Goal: Task Accomplishment & Management: Complete application form

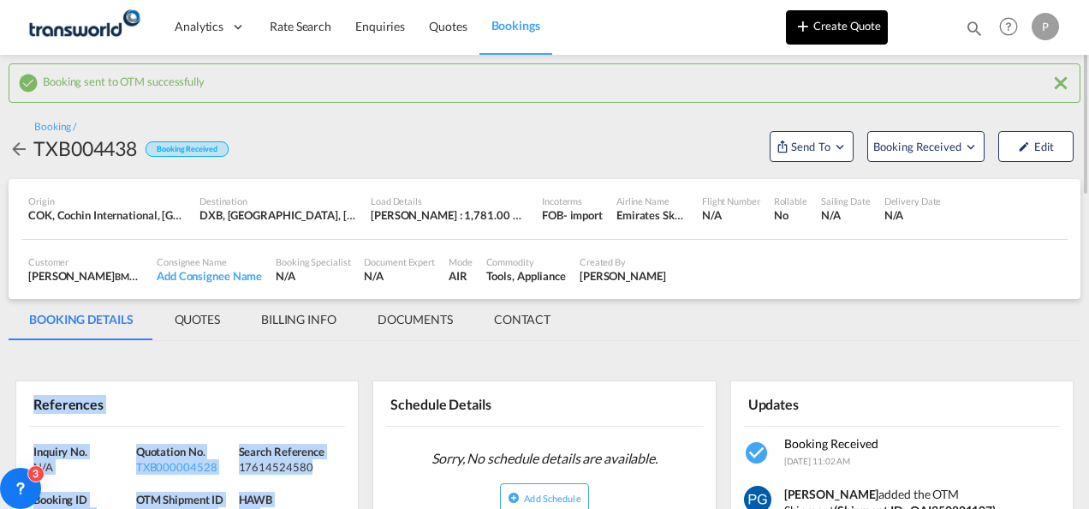
click at [819, 35] on button "Create Quote" at bounding box center [837, 27] width 102 height 34
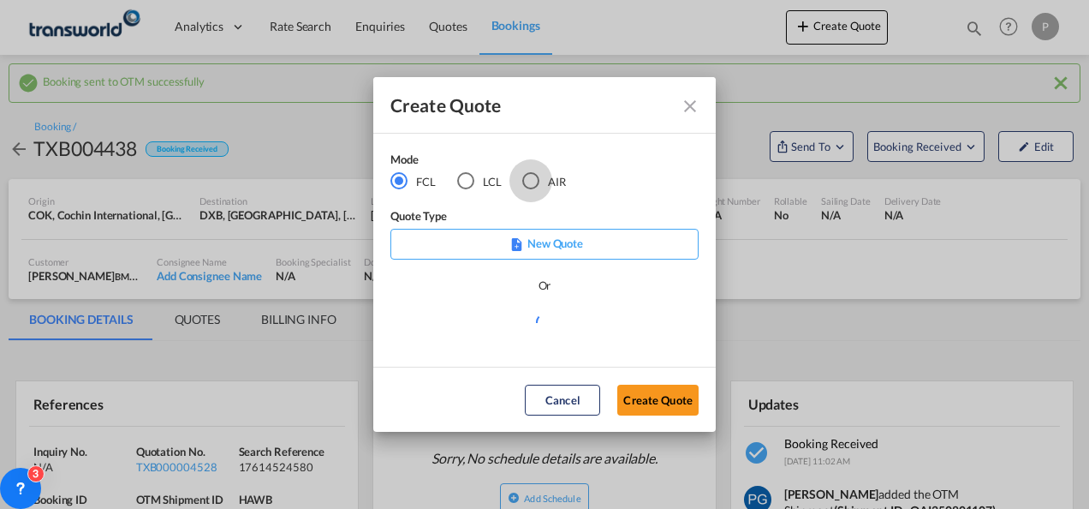
click at [536, 176] on div "AIR" at bounding box center [530, 180] width 17 height 17
click at [650, 396] on button "Create Quote" at bounding box center [657, 399] width 81 height 31
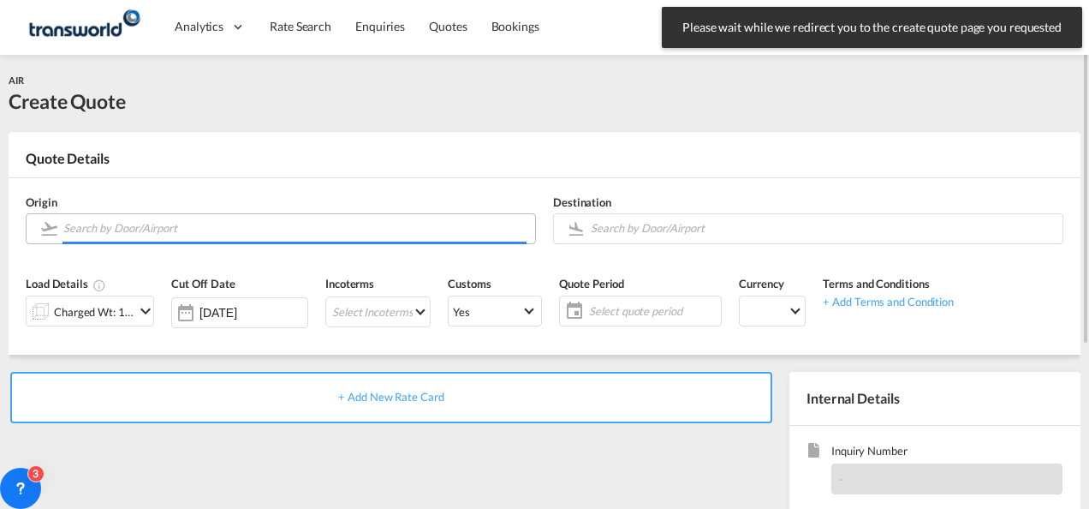
click at [198, 233] on input "Search by Door/Airport" at bounding box center [294, 228] width 463 height 30
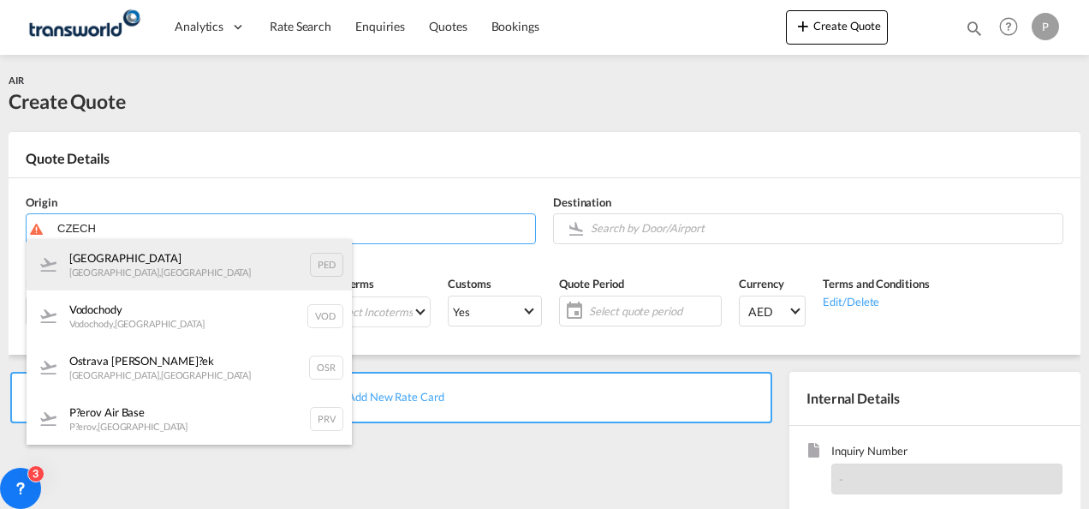
click at [182, 262] on div "Pardubice Pardubice , [GEOGRAPHIC_DATA] PED" at bounding box center [189, 264] width 325 height 51
type input "[GEOGRAPHIC_DATA], [GEOGRAPHIC_DATA], [GEOGRAPHIC_DATA]"
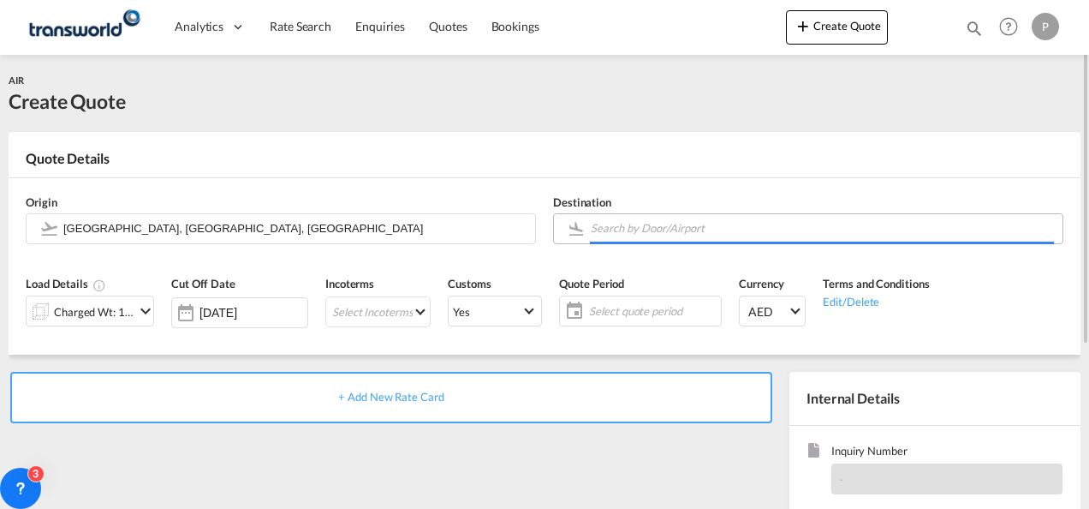
click at [656, 235] on input "Search by Door/Airport" at bounding box center [822, 228] width 463 height 30
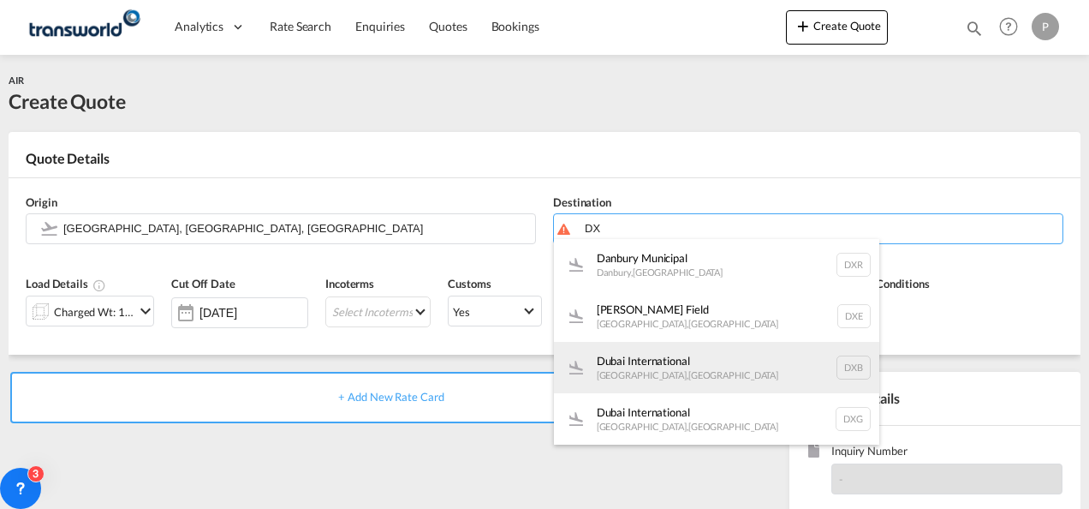
click at [665, 390] on div "Dubai International [GEOGRAPHIC_DATA] , [GEOGRAPHIC_DATA] DXB" at bounding box center [716, 367] width 325 height 51
type input "Dubai International, [GEOGRAPHIC_DATA], DXB"
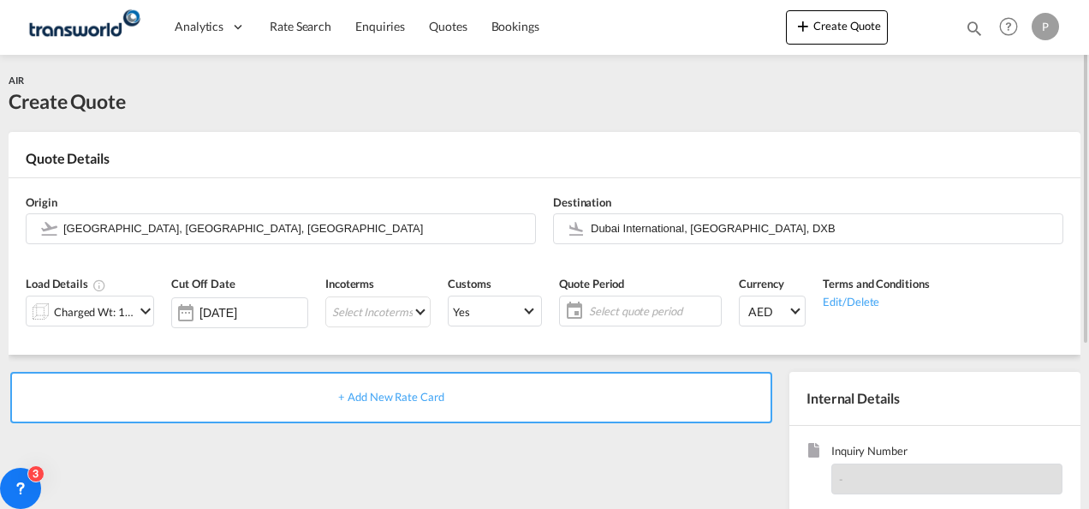
click at [135, 308] on md-icon "icon-chevron-down" at bounding box center [145, 311] width 21 height 21
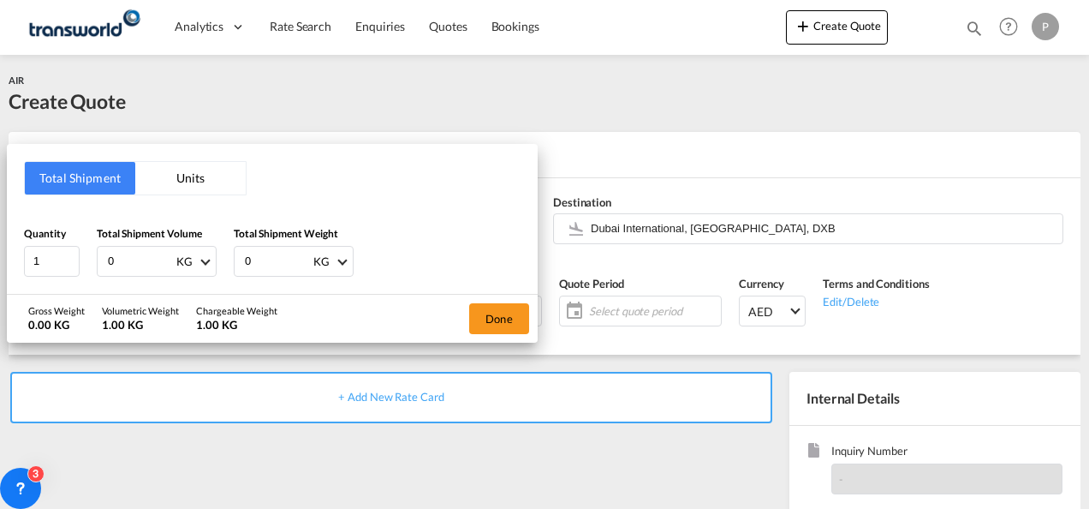
click at [131, 260] on input "0" at bounding box center [140, 261] width 69 height 29
type input "0"
type input "127"
click at [256, 260] on input "0" at bounding box center [277, 261] width 69 height 29
type input "117.5"
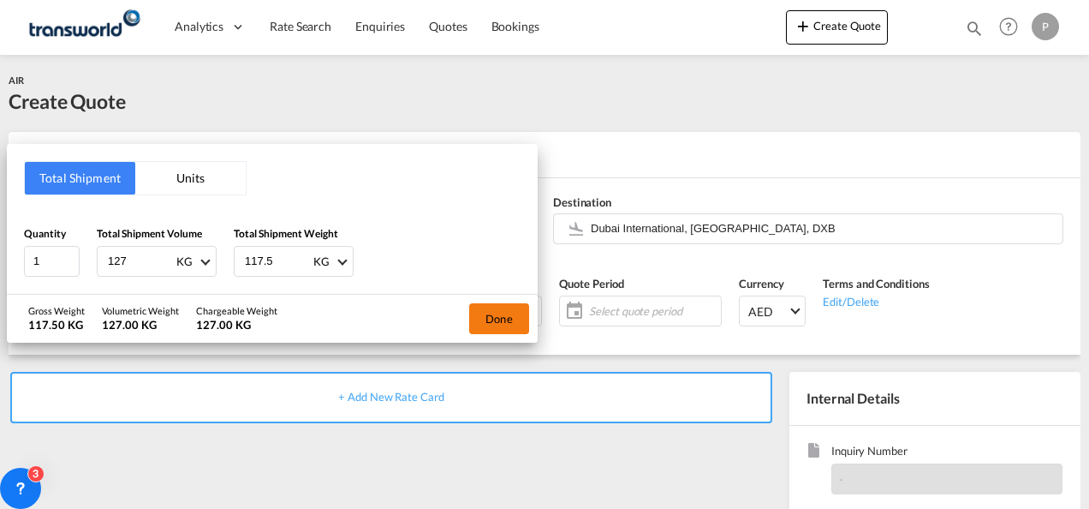
click at [503, 314] on button "Done" at bounding box center [499, 318] width 60 height 31
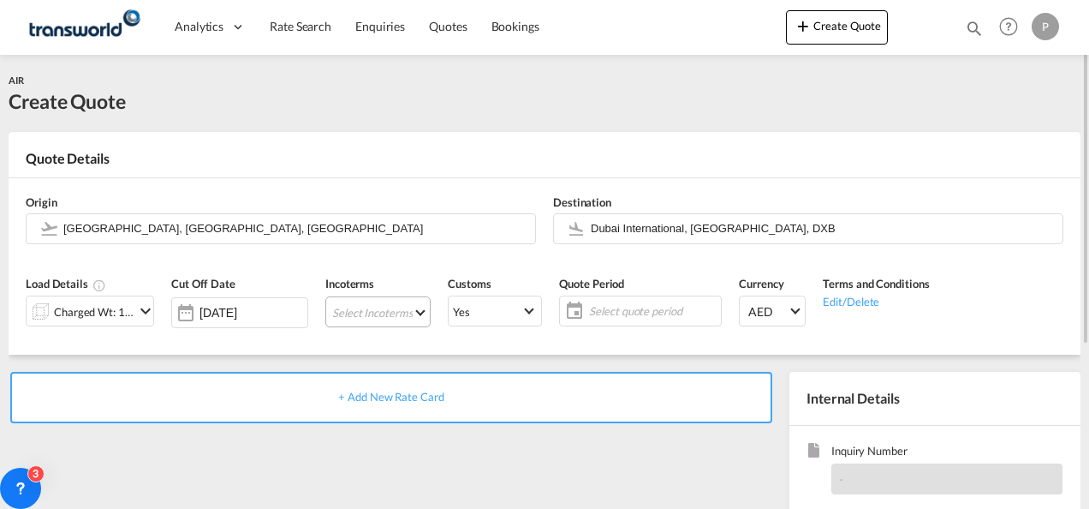
click at [347, 306] on md-select "Select Incoterms CIP - import Carriage and Insurance Paid to EXW - import Ex Wo…" at bounding box center [377, 311] width 105 height 31
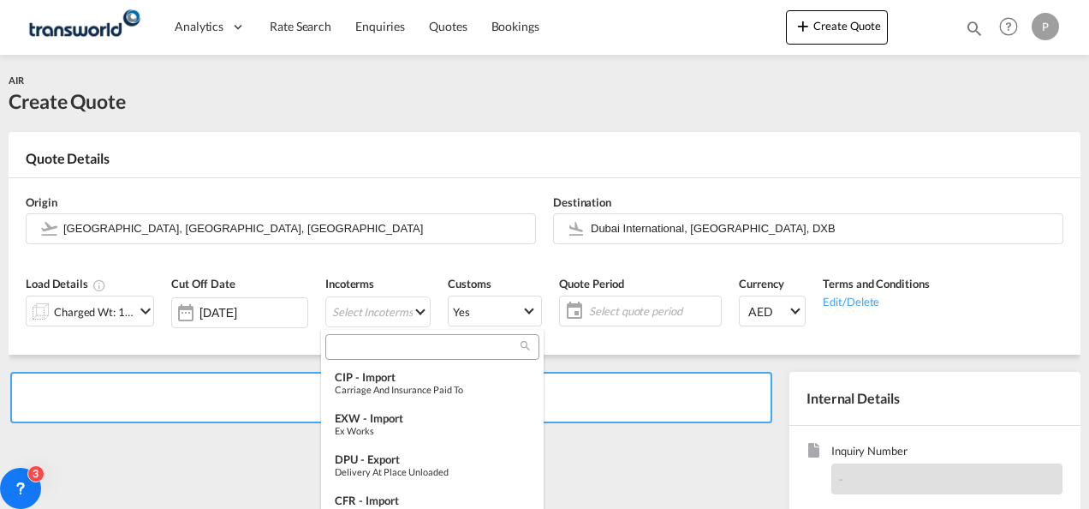
click at [353, 344] on input "search" at bounding box center [426, 346] width 190 height 15
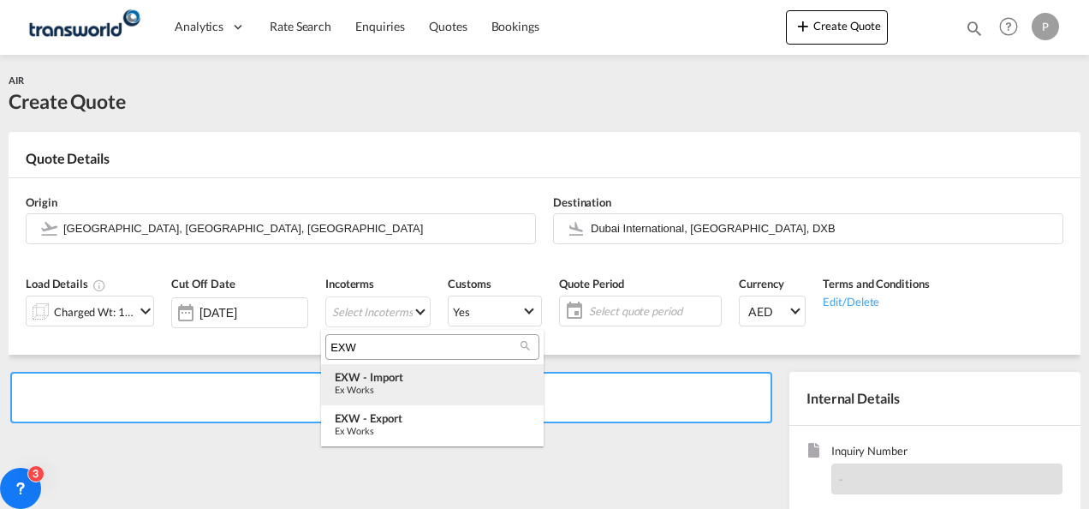
type input "EXW"
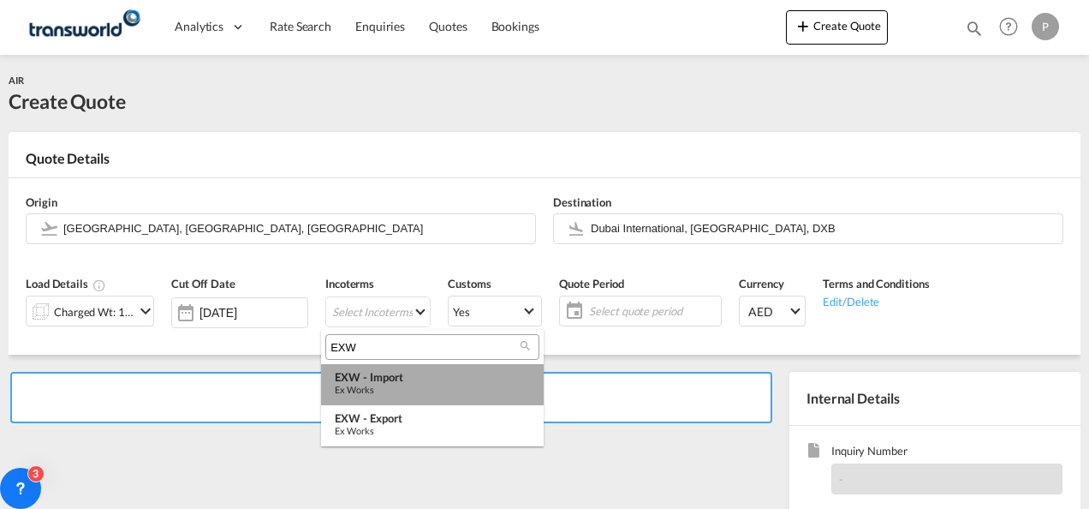
click at [408, 380] on div "EXW - import" at bounding box center [432, 377] width 195 height 14
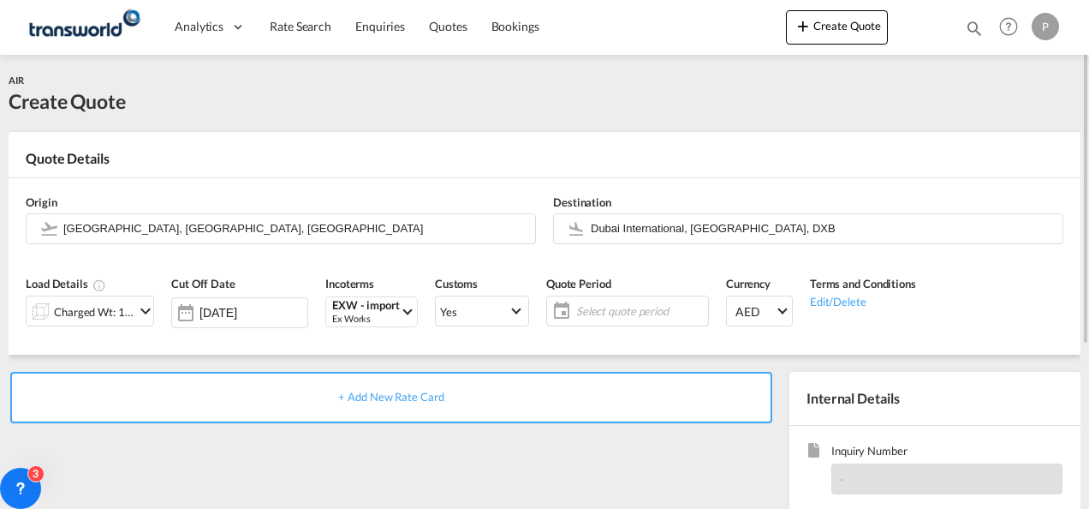
click at [584, 308] on span "Select quote period" at bounding box center [640, 310] width 128 height 15
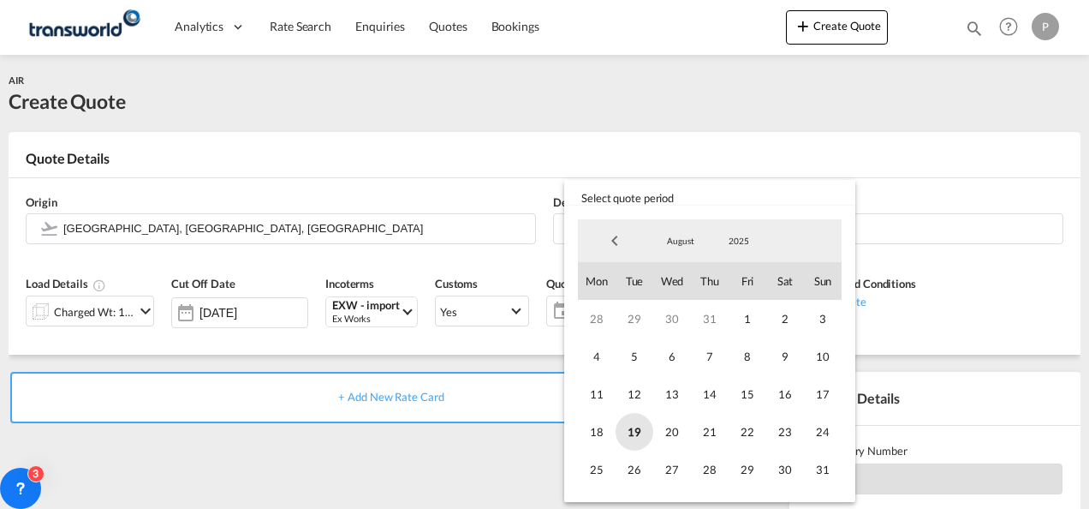
click at [635, 428] on span "19" at bounding box center [635, 432] width 38 height 38
click at [817, 474] on span "31" at bounding box center [823, 469] width 38 height 38
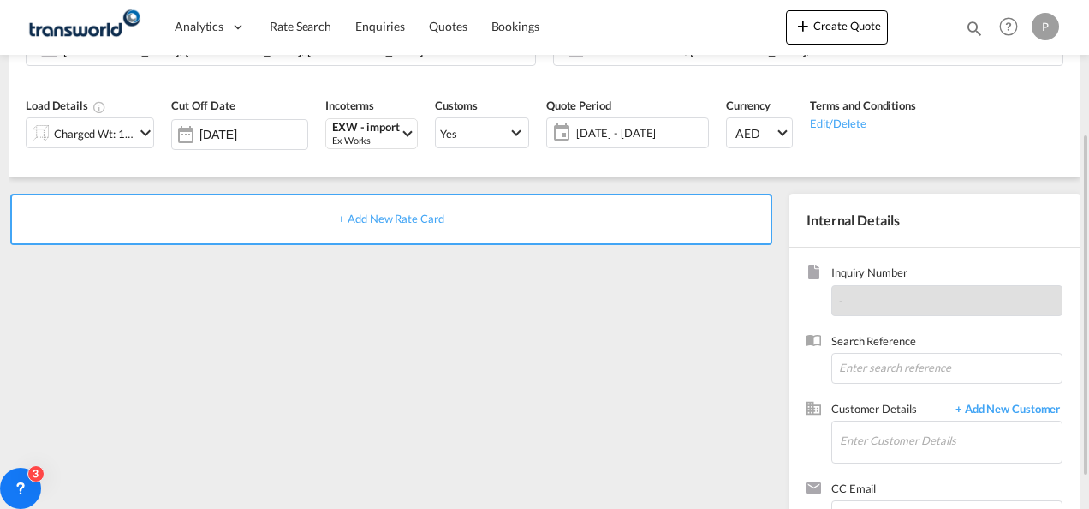
scroll to position [187, 0]
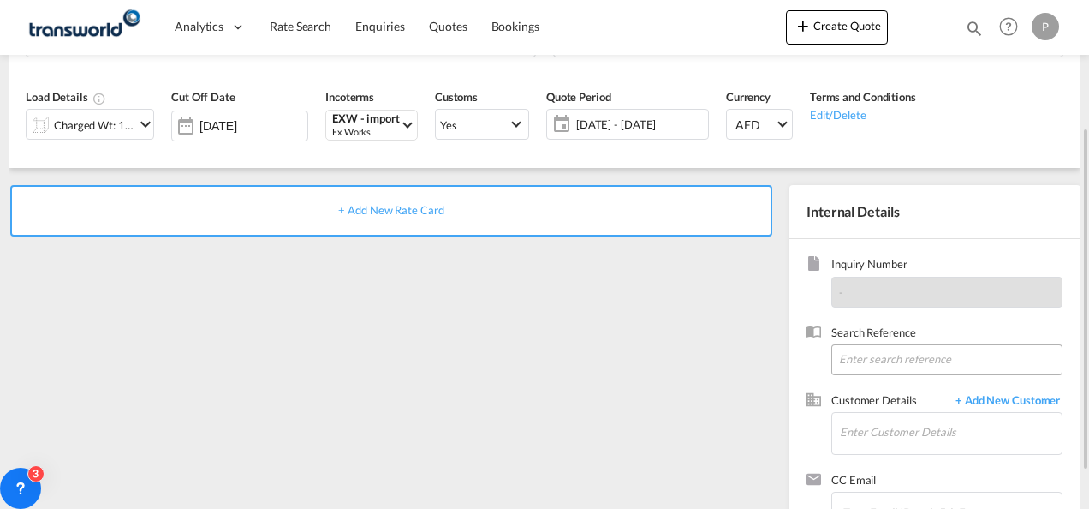
click at [870, 358] on input at bounding box center [946, 359] width 231 height 31
type input "TWG593"
click at [903, 445] on input "Enter Customer Details" at bounding box center [951, 432] width 222 height 39
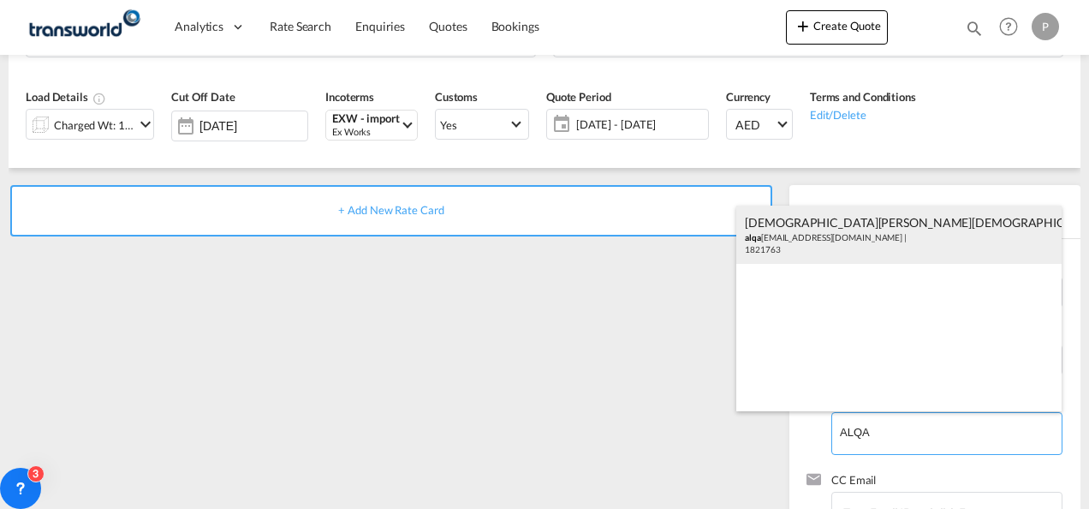
click at [783, 246] on div "[PERSON_NAME] alqa [EMAIL_ADDRESS][DOMAIN_NAME] | 1821763" at bounding box center [898, 235] width 325 height 58
type input "ALQANNAS HUNTING EQUIPMENT LLC, [PERSON_NAME][DEMOGRAPHIC_DATA], [EMAIL_ADDRESS…"
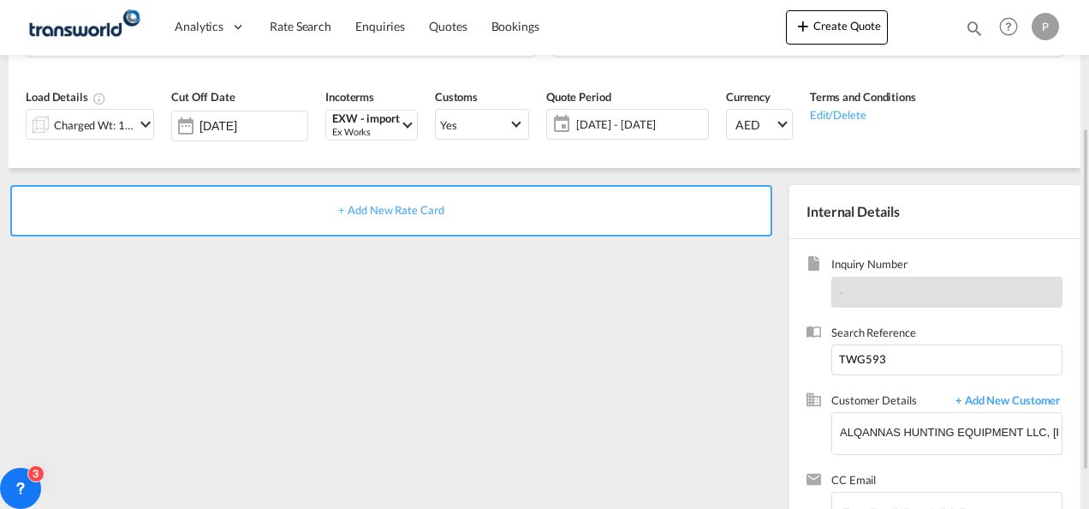
click at [370, 207] on span "+ Add New Rate Card" at bounding box center [390, 210] width 105 height 14
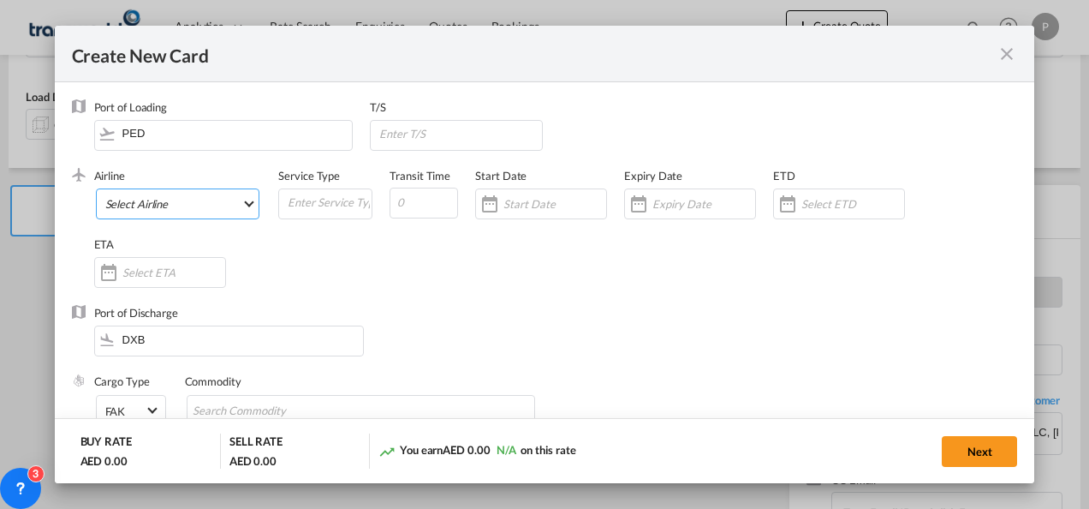
click at [149, 197] on md-select "Select Airline AIR EXPRESS S.A. (1166- / -) CMA CGM Air Cargo (1140-2C / -) DDW…" at bounding box center [178, 203] width 164 height 31
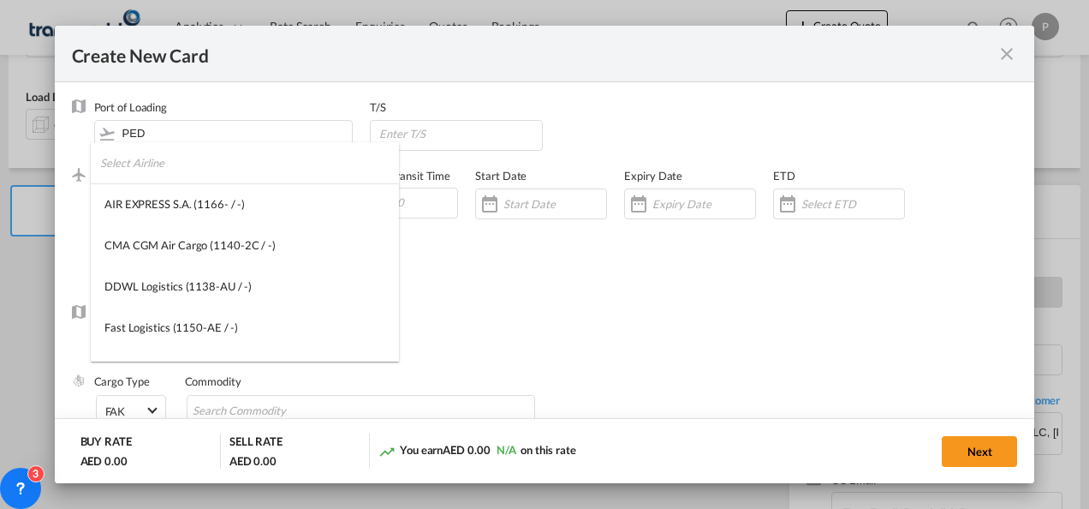
click at [163, 161] on input "search" at bounding box center [249, 162] width 299 height 41
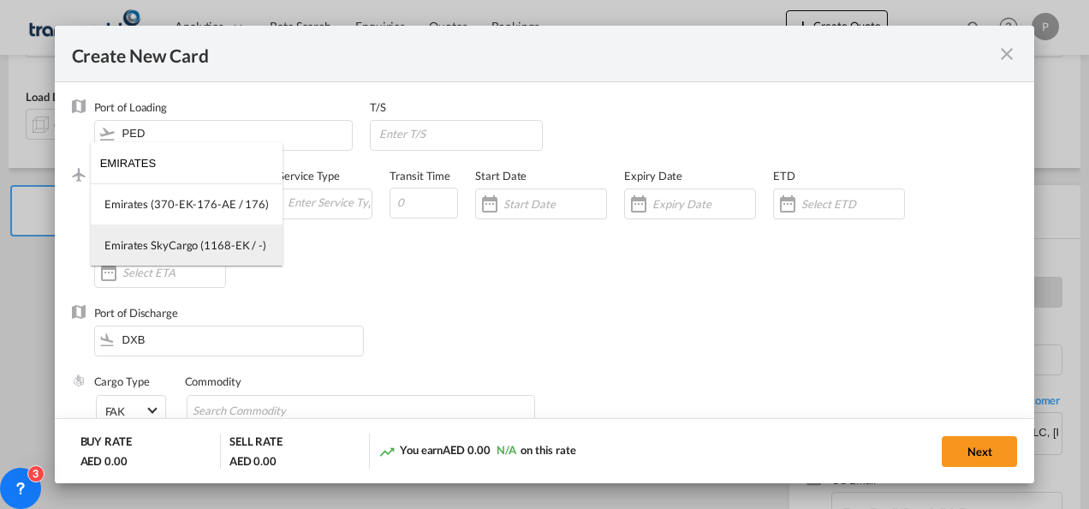
type input "EMIRATES"
drag, startPoint x: 180, startPoint y: 247, endPoint x: 228, endPoint y: 235, distance: 49.2
click at [228, 235] on md-option "Emirates SkyCargo (1168-EK / -)" at bounding box center [187, 244] width 192 height 41
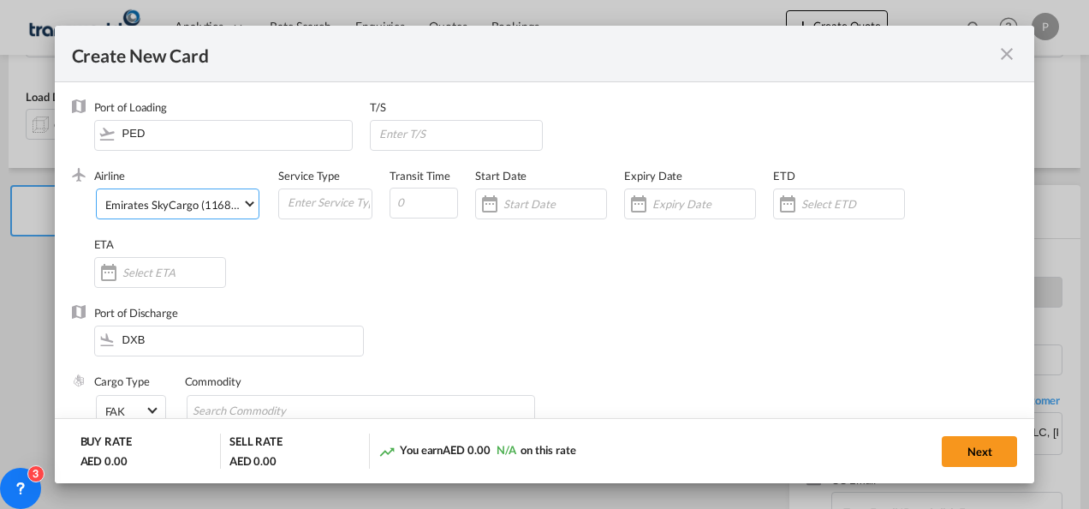
click at [228, 235] on div "Airline Emirates SkyCargo (1168-EK / -) (- / -)" at bounding box center [186, 202] width 185 height 69
click at [308, 202] on input "Create New Card ..." at bounding box center [329, 202] width 86 height 26
type input "EXW IMPORT"
click at [688, 202] on input "Create New Card ..." at bounding box center [704, 204] width 103 height 14
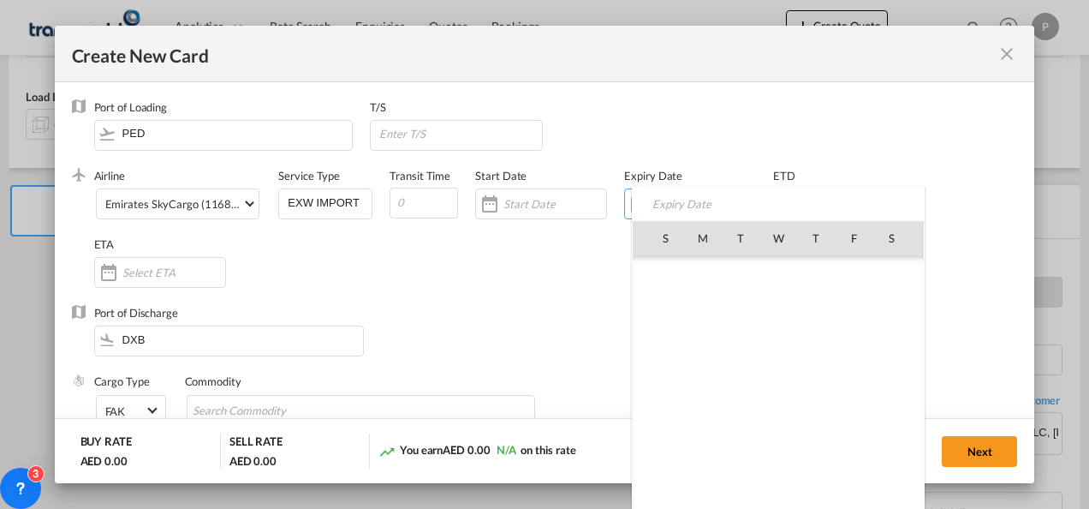
scroll to position [396440, 0]
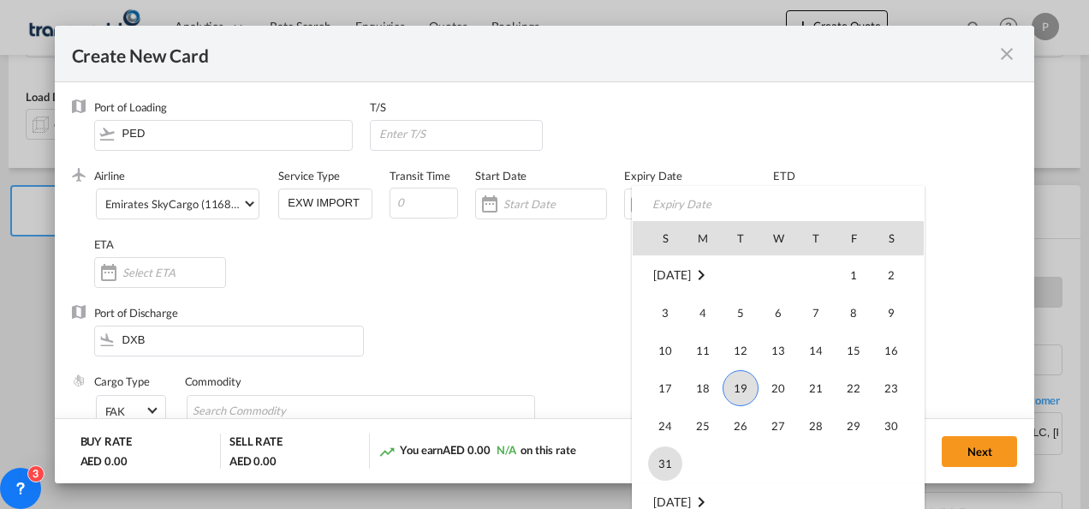
click at [661, 454] on span "31" at bounding box center [665, 463] width 34 height 34
type input "[DATE]"
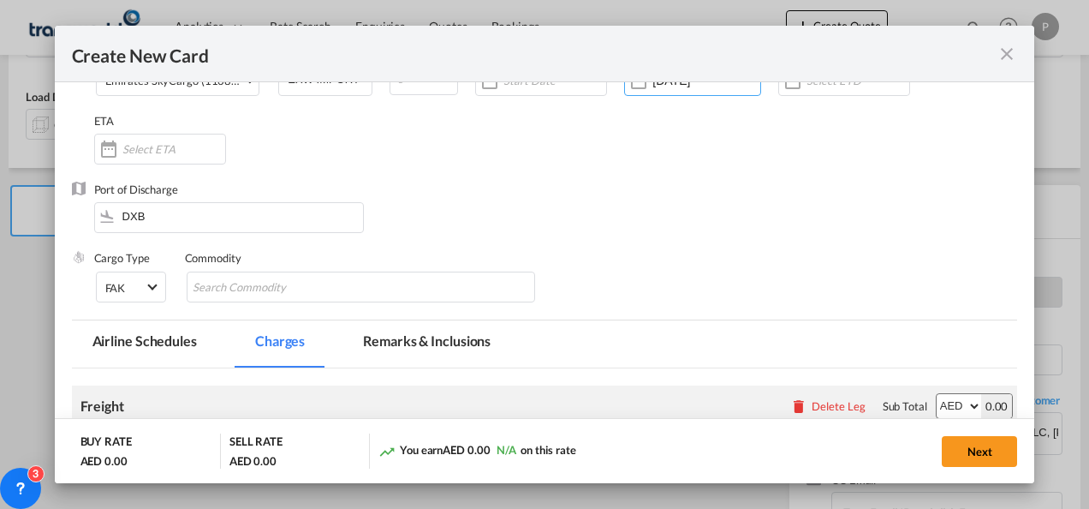
scroll to position [124, 0]
click at [287, 282] on input "Chips input." at bounding box center [271, 286] width 157 height 27
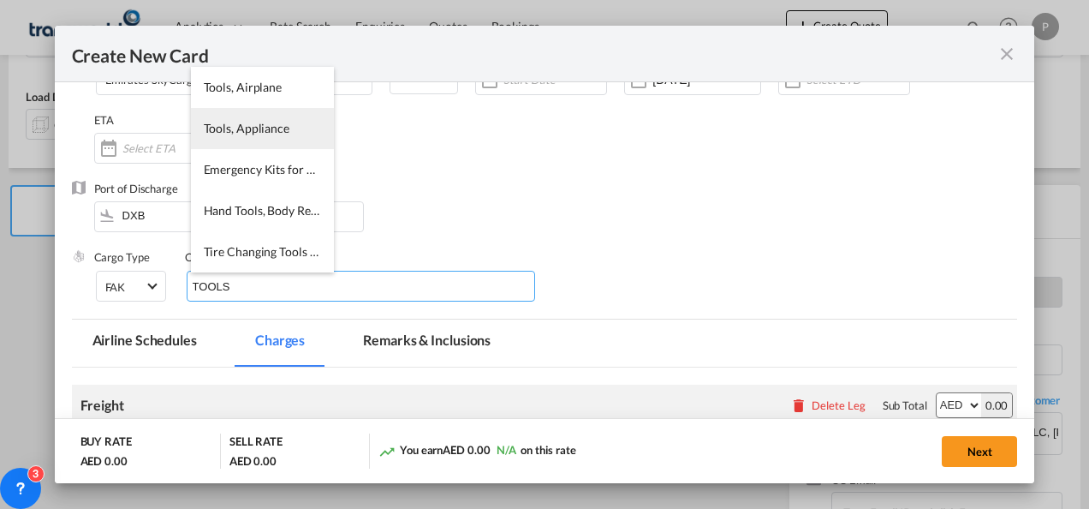
type input "TOOLS"
click at [253, 137] on li "Tools, Appliance" at bounding box center [262, 128] width 143 height 41
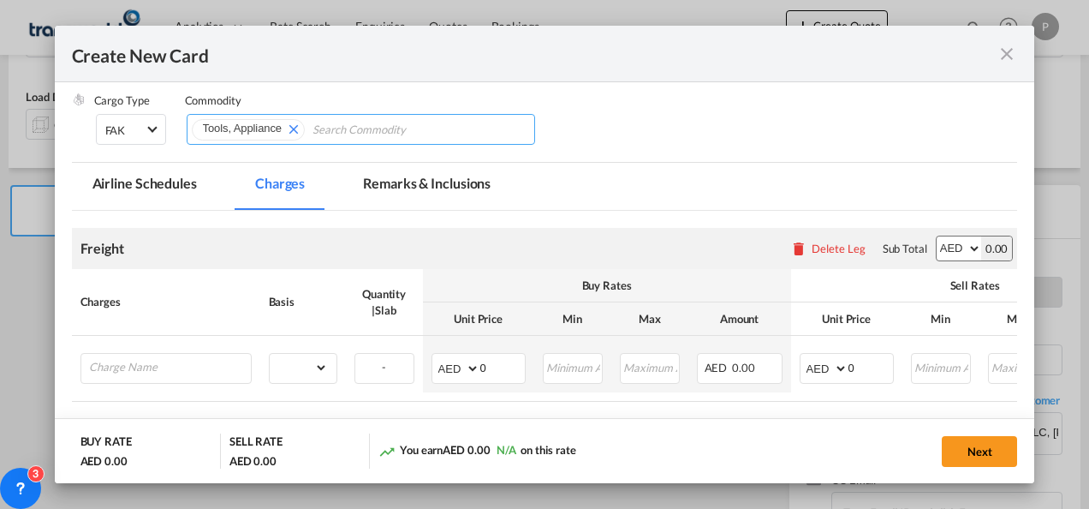
scroll to position [282, 0]
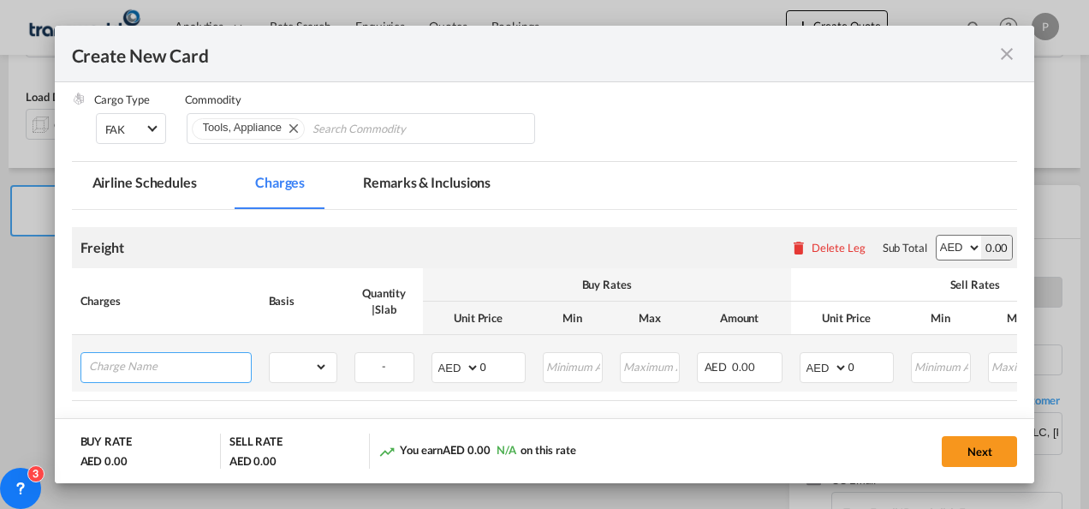
click at [178, 359] on input "Charge Name" at bounding box center [170, 366] width 162 height 26
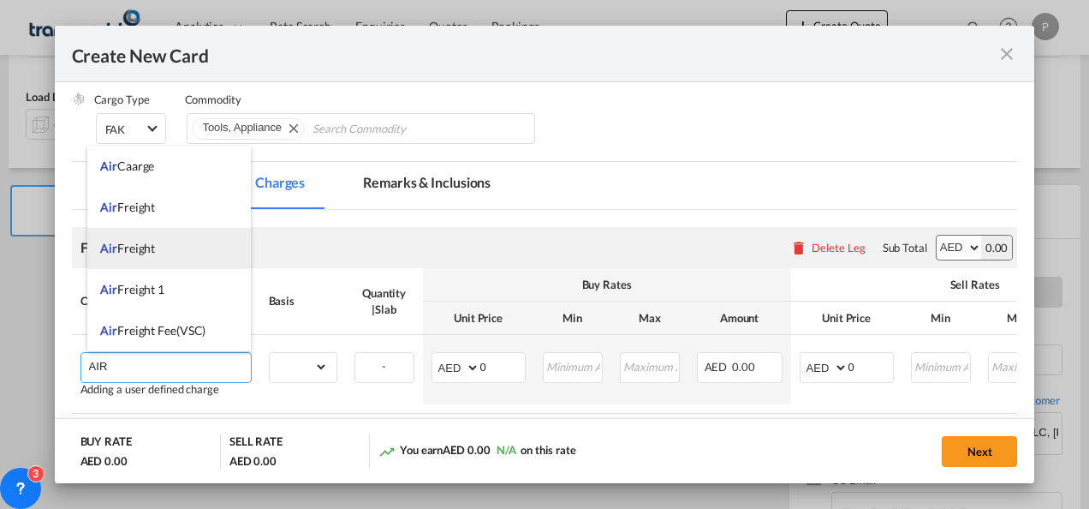
click at [155, 262] on li "Air Freight" at bounding box center [169, 248] width 164 height 41
type input "Air Freight"
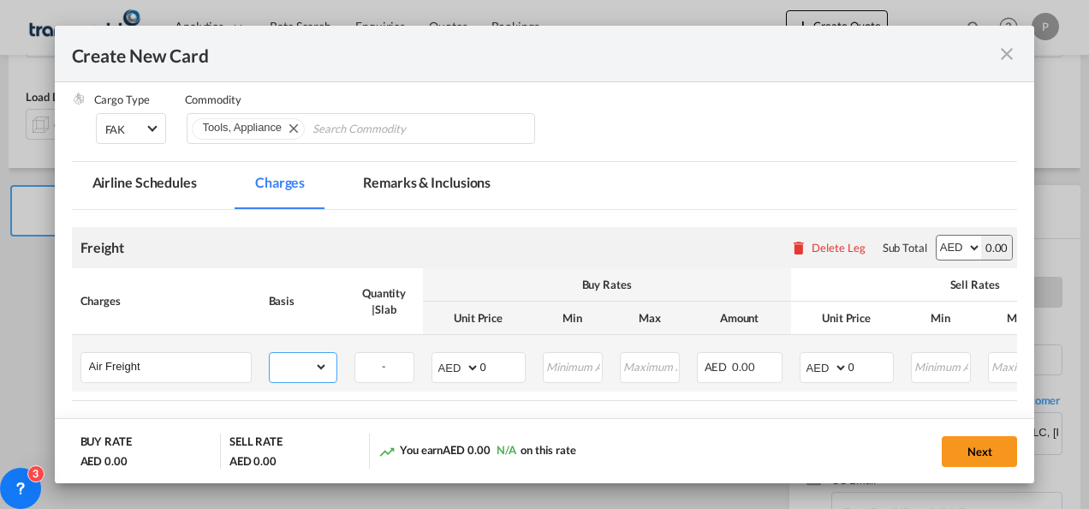
click at [315, 363] on select "gross_weight volumetric_weight per_shipment per_bl per_km % on air freight per_…" at bounding box center [299, 366] width 58 height 27
select select "per_shipment"
click at [270, 353] on select "gross_weight volumetric_weight per_shipment per_bl per_km % on air freight per_…" at bounding box center [299, 366] width 58 height 27
click at [860, 364] on input "0" at bounding box center [871, 366] width 45 height 26
type input "4000"
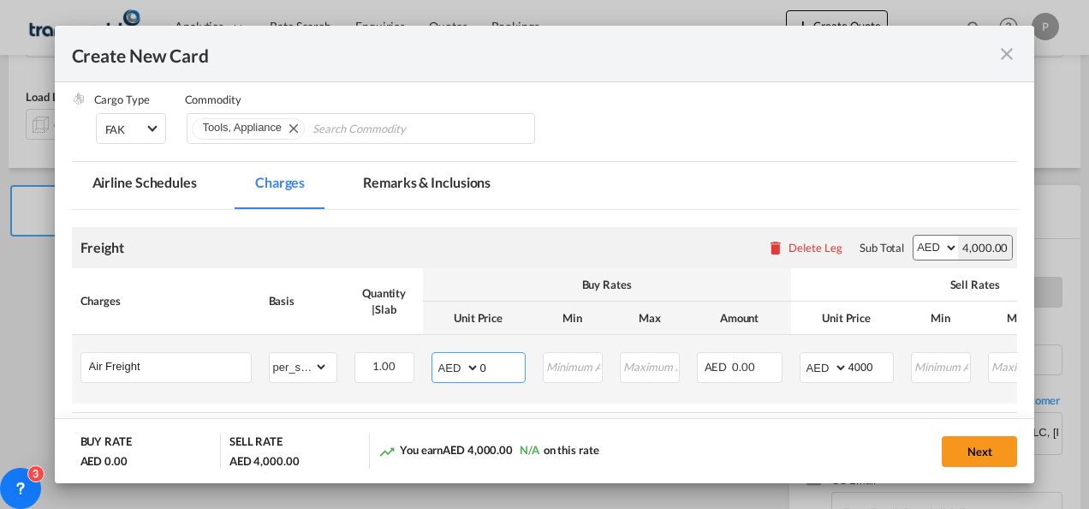
click at [489, 363] on input "0" at bounding box center [502, 366] width 45 height 26
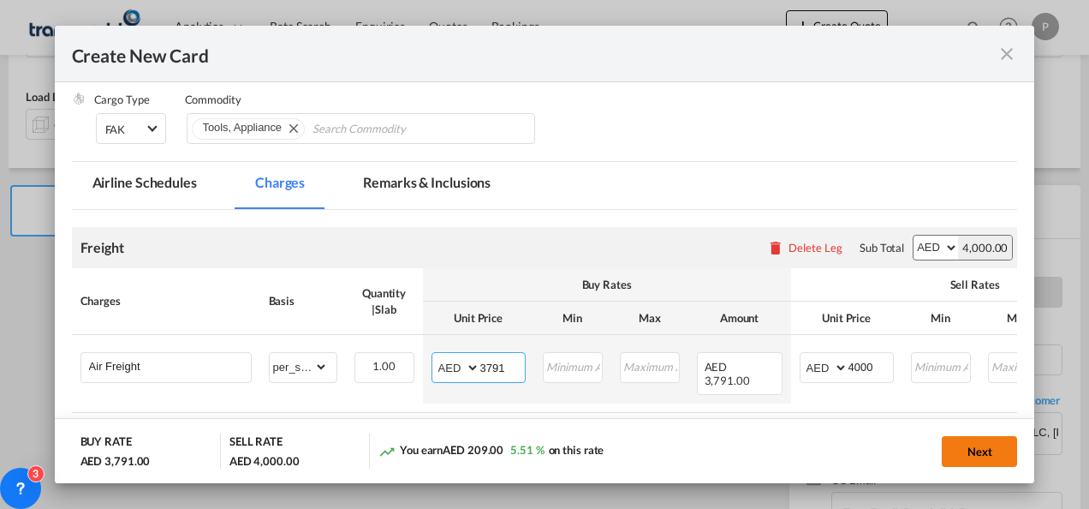
type input "3791"
click at [954, 450] on button "Next" at bounding box center [979, 451] width 75 height 31
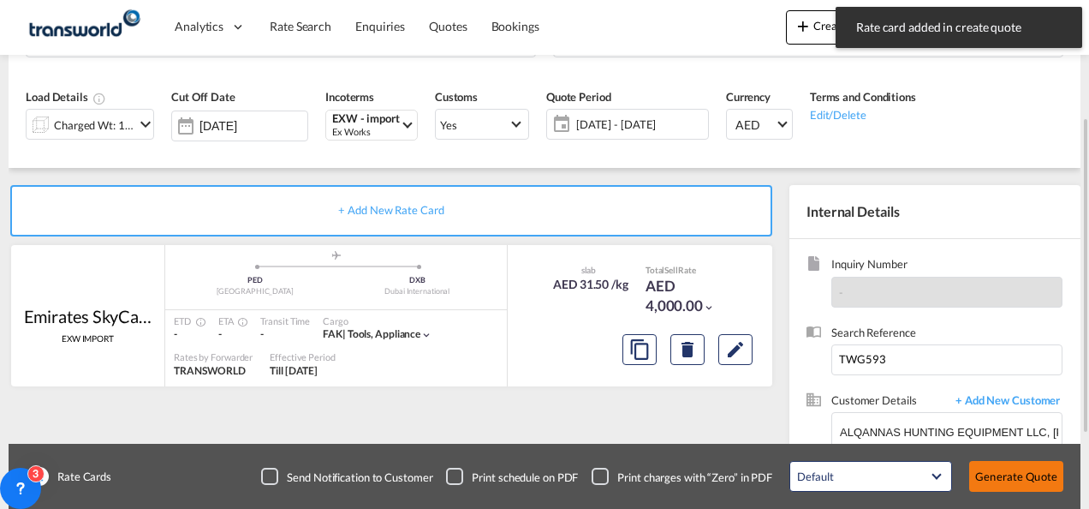
click at [988, 468] on button "Generate Quote" at bounding box center [1016, 476] width 94 height 31
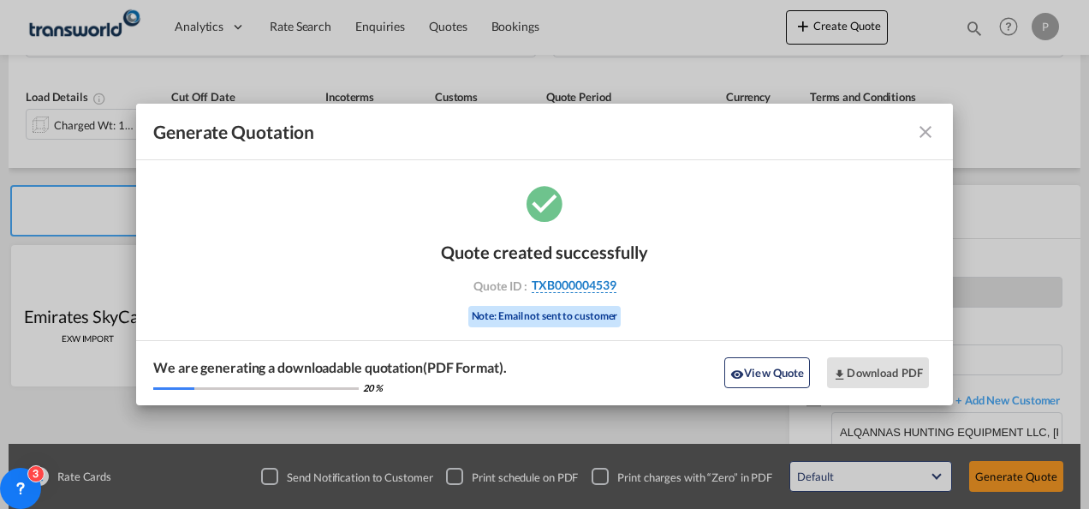
click at [556, 290] on span "TXB000004539" at bounding box center [574, 284] width 85 height 15
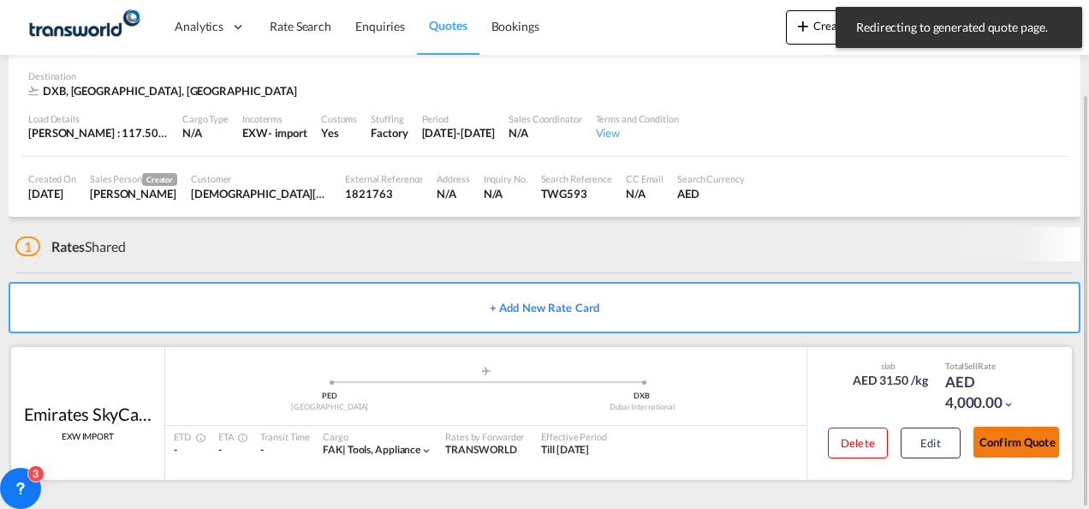
scroll to position [104, 0]
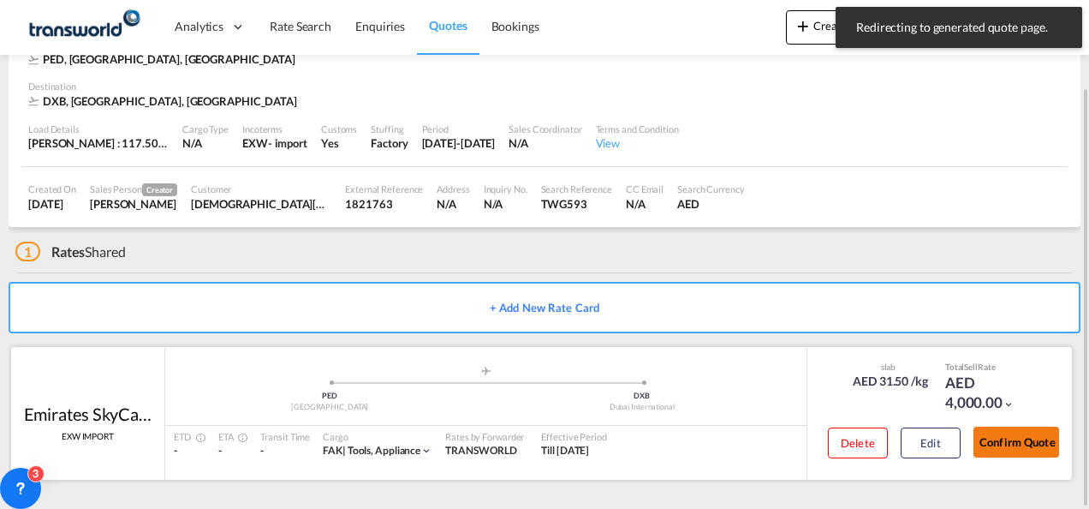
click at [1031, 448] on button "Confirm Quote" at bounding box center [1017, 441] width 86 height 31
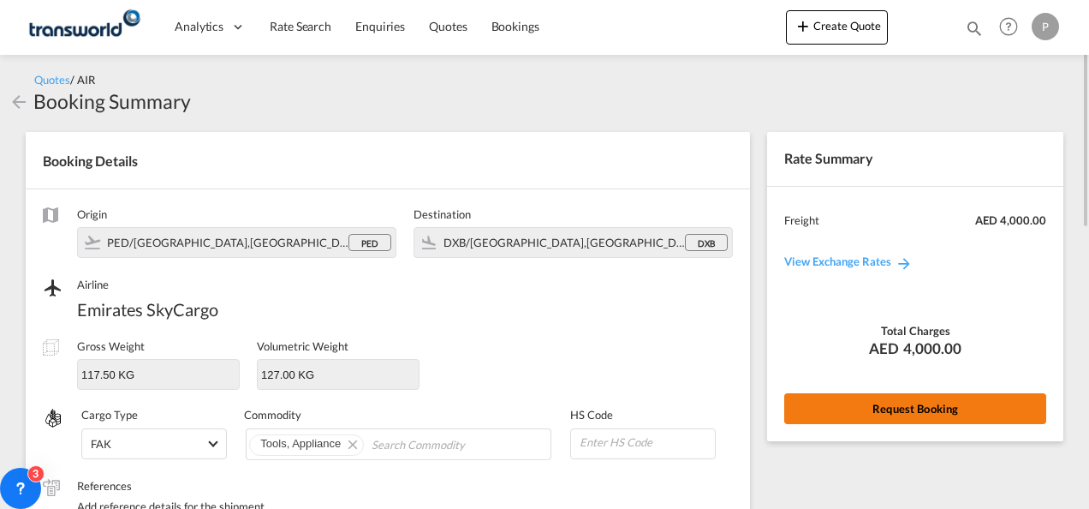
click at [849, 399] on button "Request Booking" at bounding box center [915, 408] width 262 height 31
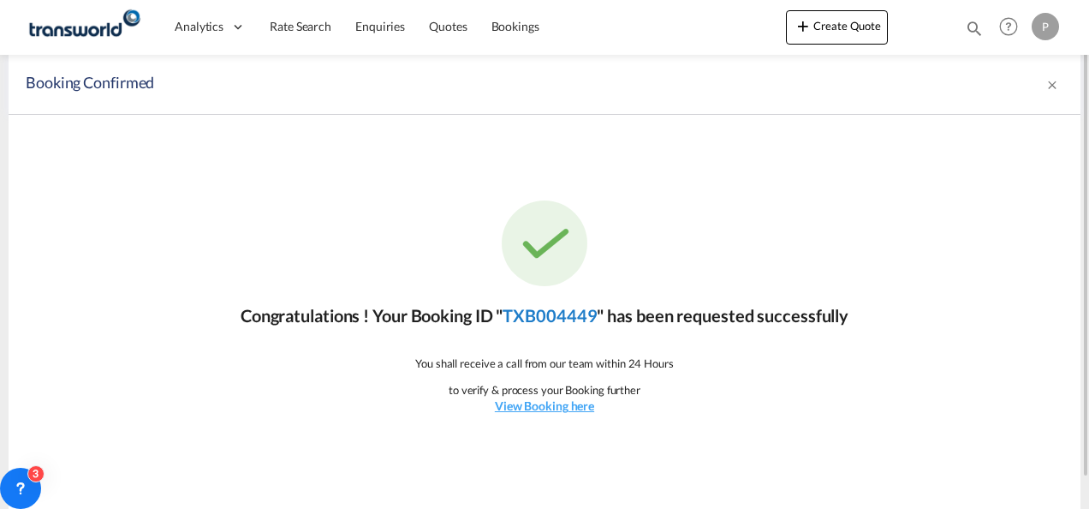
click at [588, 322] on link "TXB004449" at bounding box center [550, 315] width 94 height 21
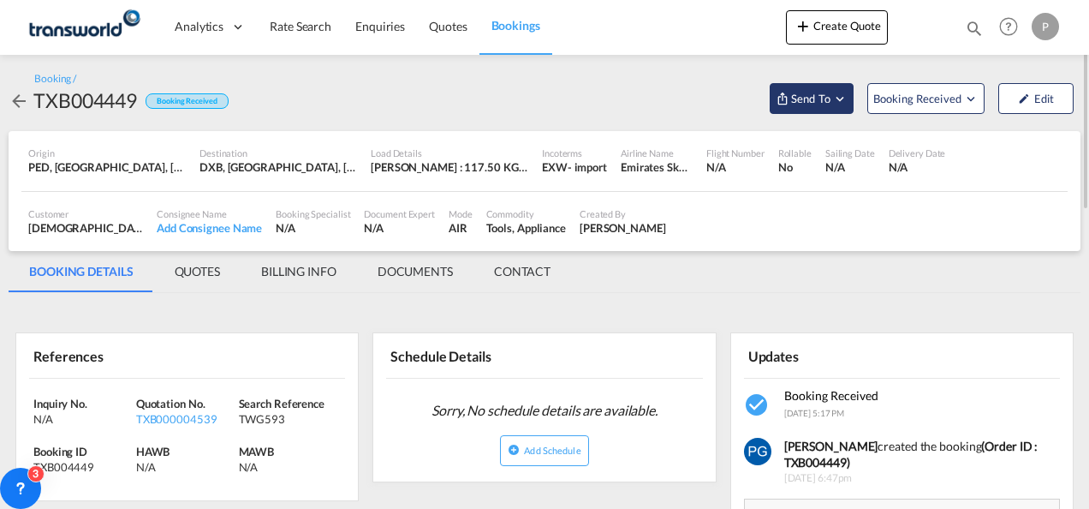
click at [816, 104] on span "Send To" at bounding box center [811, 98] width 43 height 17
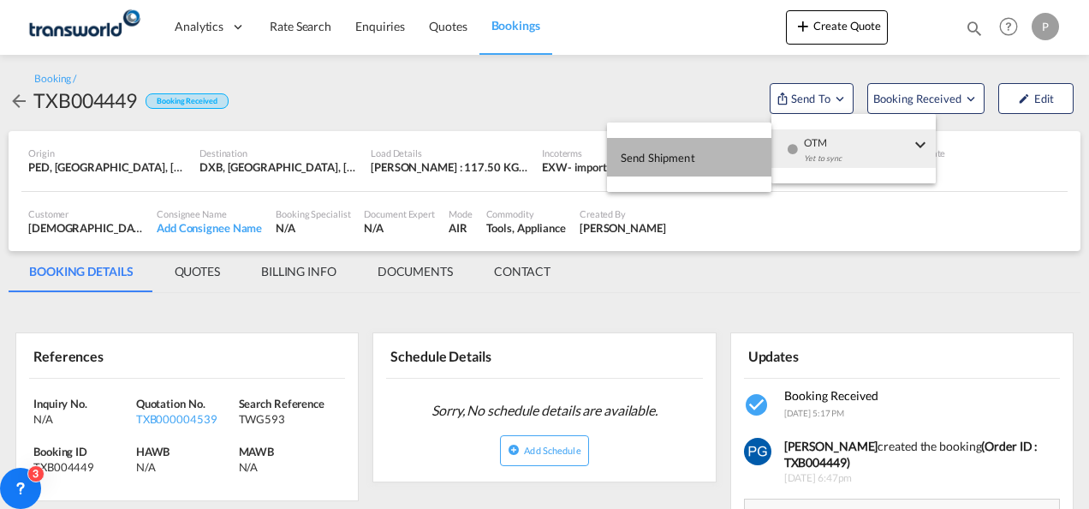
click at [688, 154] on span "Send Shipment" at bounding box center [658, 157] width 75 height 27
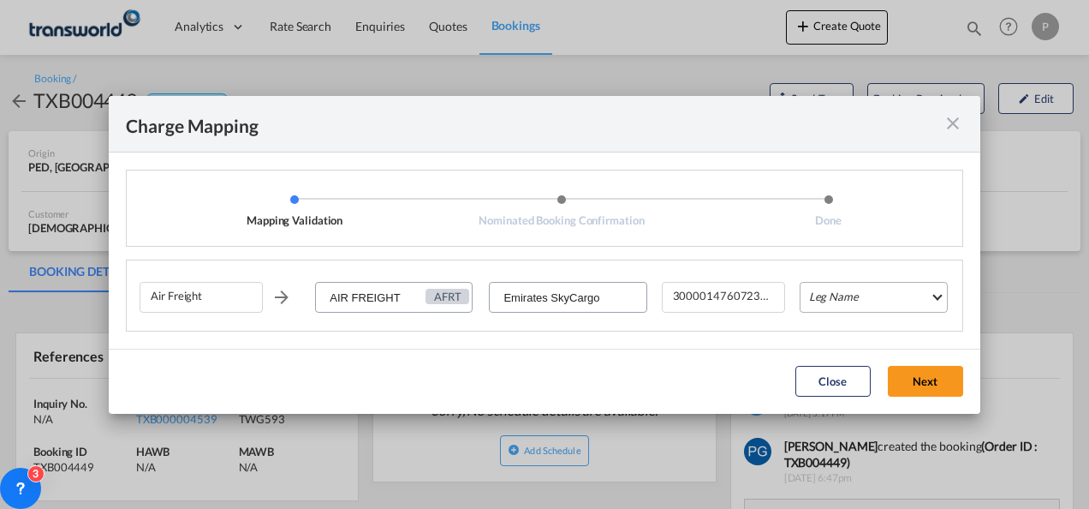
click at [831, 296] on md-select "Leg Name HANDLING ORIGIN HANDLING DESTINATION OTHERS TL PICK UP CUSTOMS ORIGIN …" at bounding box center [874, 297] width 148 height 31
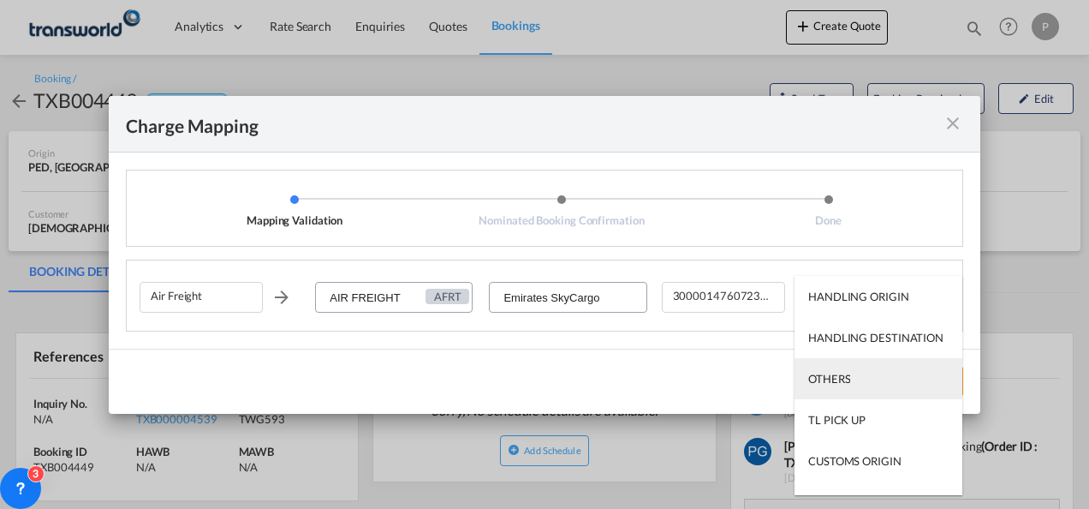
scroll to position [110, 0]
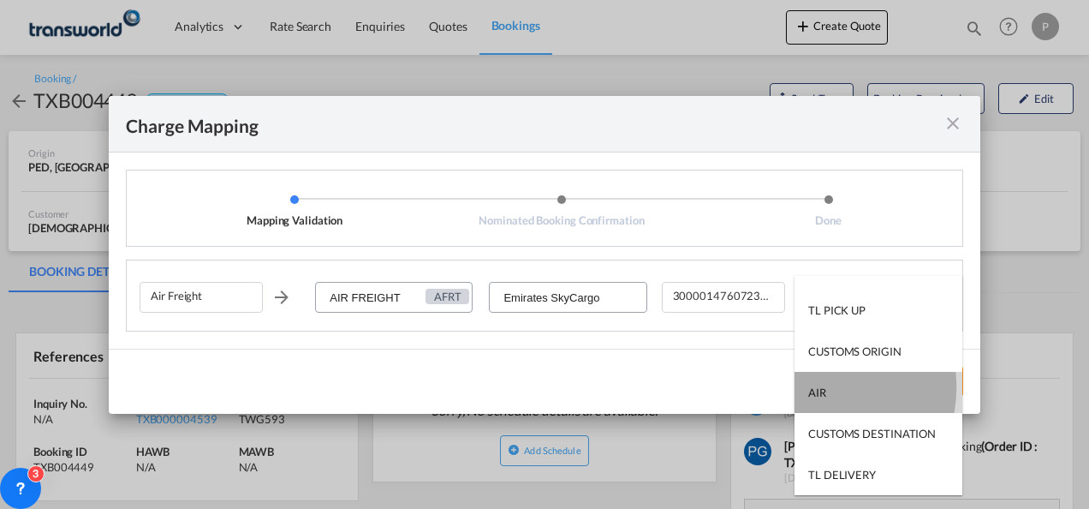
click at [815, 387] on div "AIR" at bounding box center [817, 391] width 18 height 15
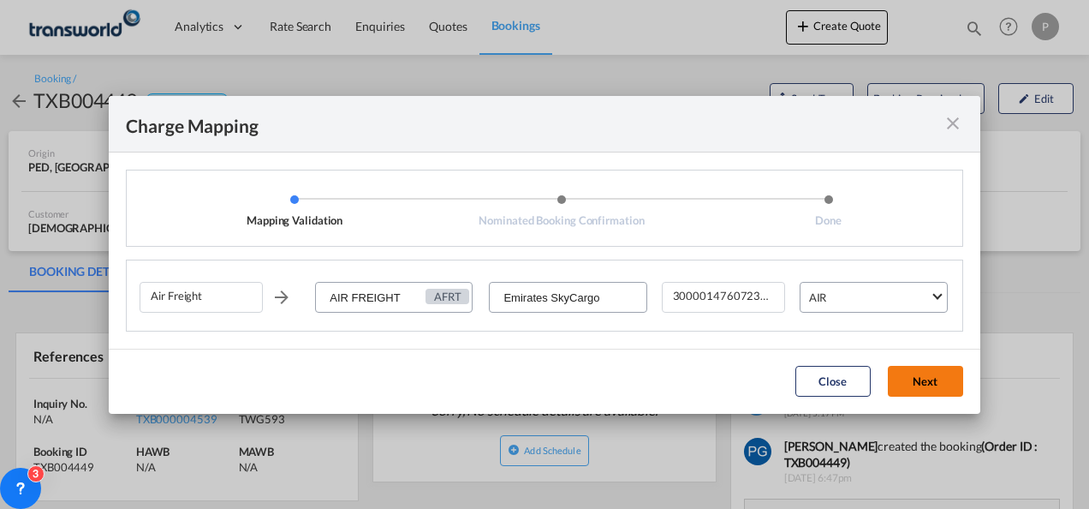
click at [925, 381] on button "Next" at bounding box center [925, 381] width 75 height 31
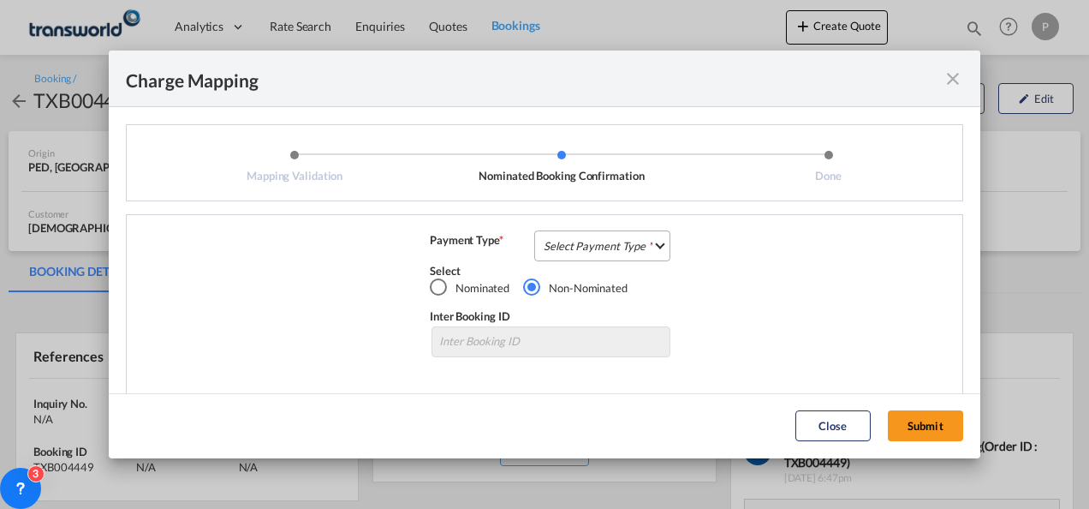
click at [570, 244] on md-select "Select Payment Type COLLECT PREPAID" at bounding box center [602, 245] width 136 height 31
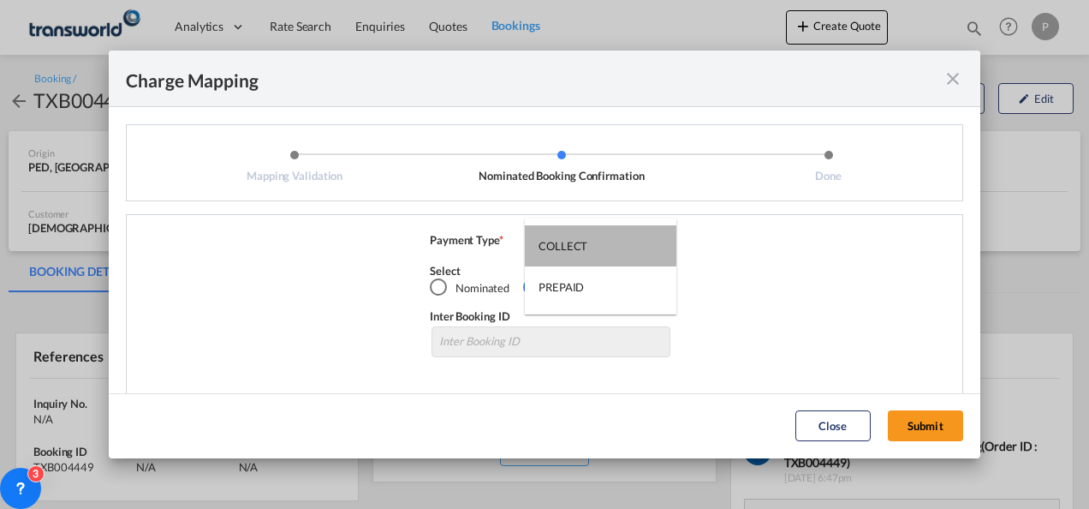
click at [570, 244] on div "COLLECT" at bounding box center [563, 245] width 49 height 15
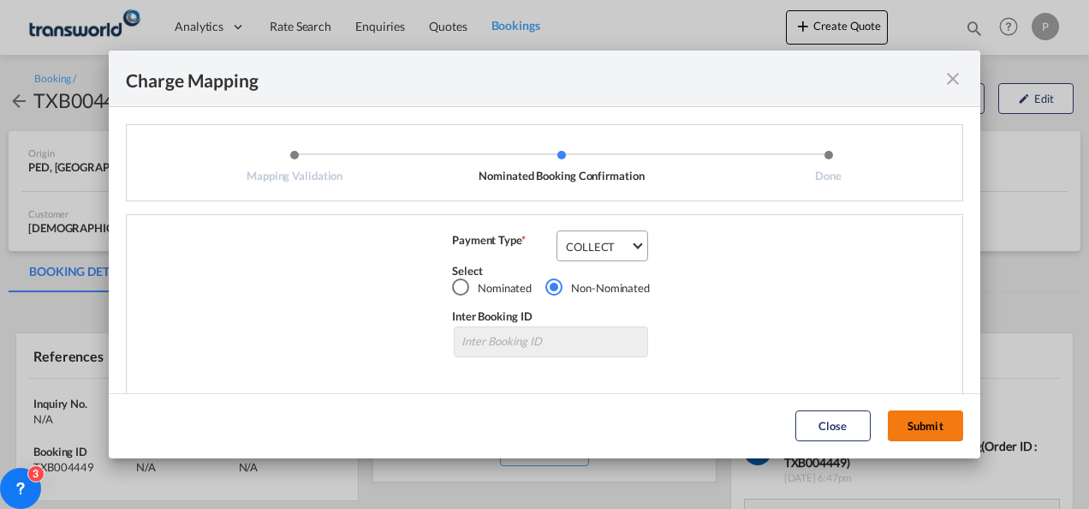
click at [916, 423] on button "Submit" at bounding box center [925, 425] width 75 height 31
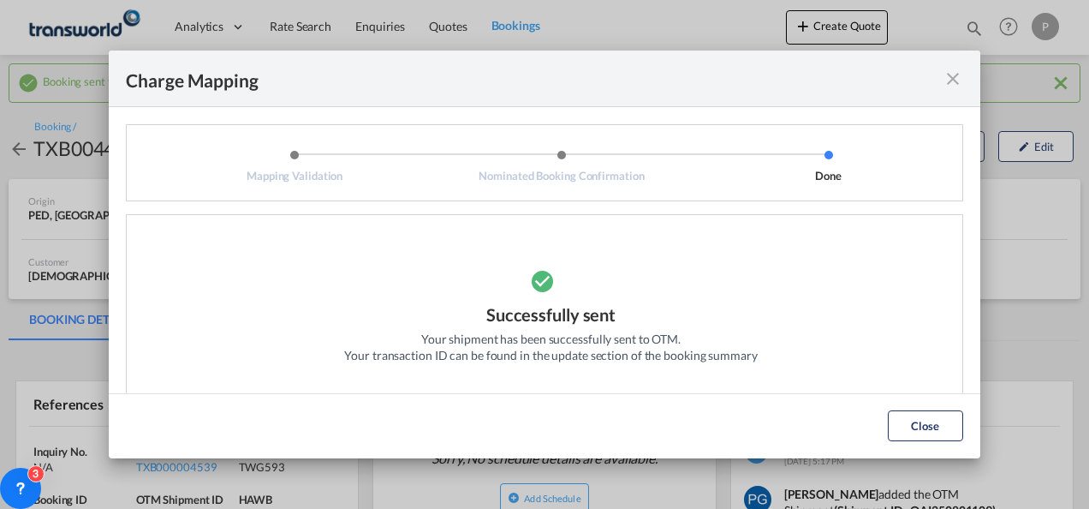
click at [949, 79] on md-icon "icon-close fg-AAA8AD cursor" at bounding box center [953, 79] width 21 height 21
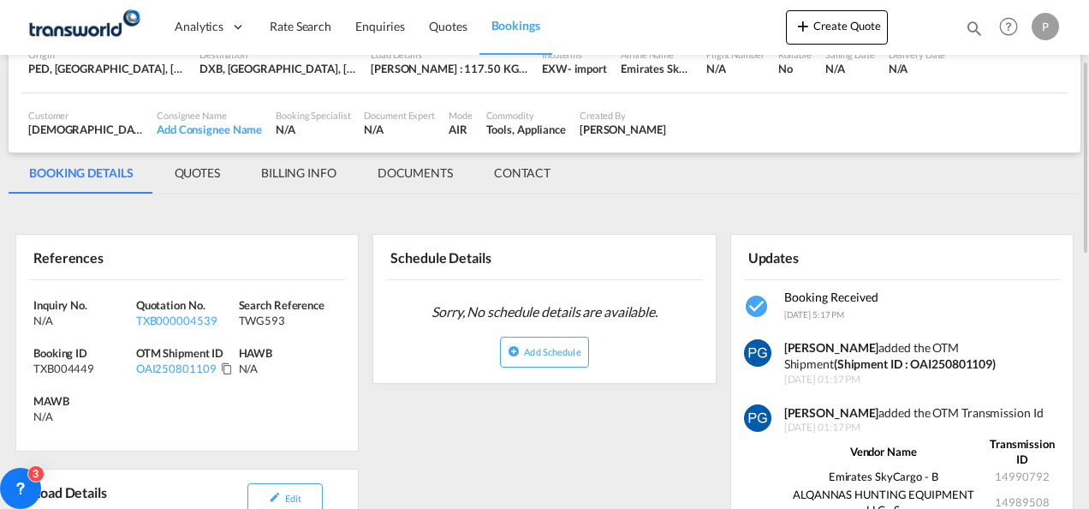
scroll to position [151, 0]
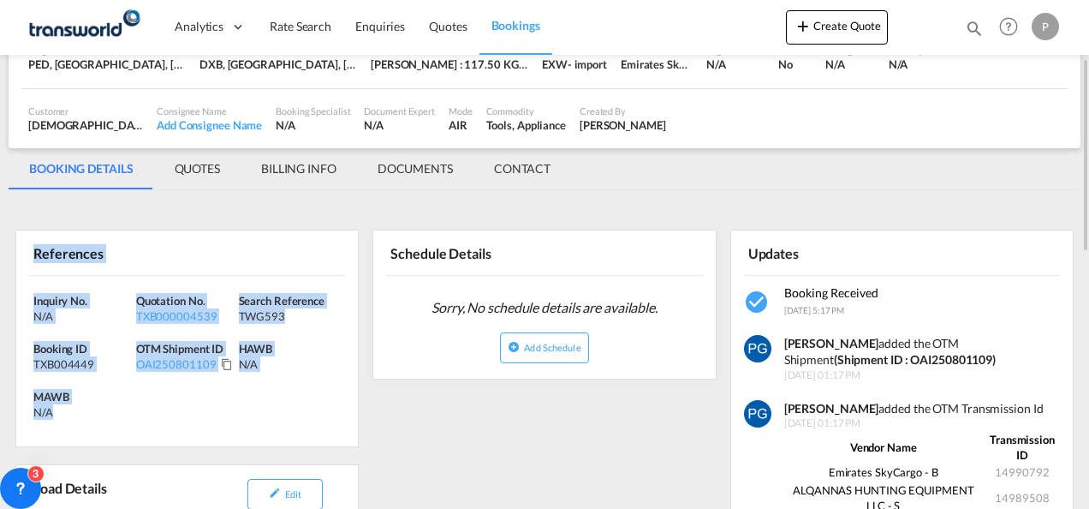
drag, startPoint x: 33, startPoint y: 247, endPoint x: 93, endPoint y: 403, distance: 167.3
click at [93, 403] on div "References Inquiry No. N/A Quotation No. TXB000004539 Search Reference TWG593 B…" at bounding box center [186, 338] width 343 height 218
copy div "References Inquiry No. N/A Quotation No. TXB000004539 Search Reference TWG593 B…"
